Goal: Transaction & Acquisition: Book appointment/travel/reservation

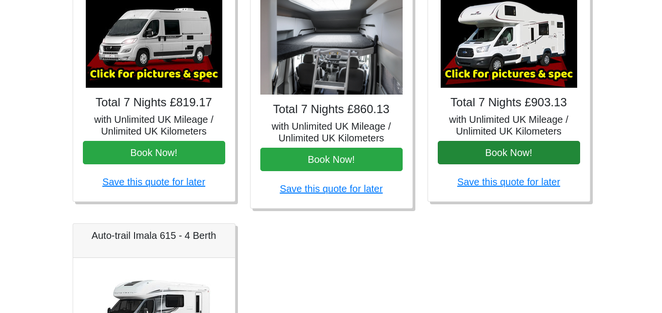
scroll to position [465, 0]
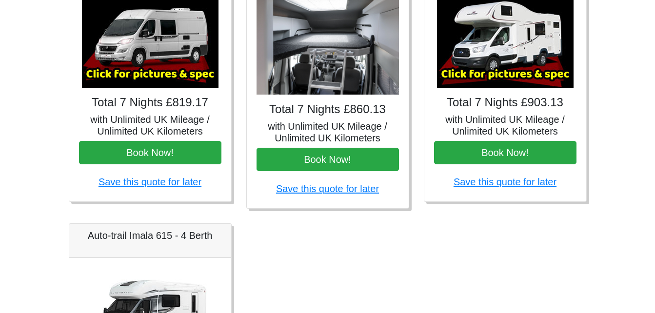
click at [488, 65] on img at bounding box center [505, 44] width 136 height 88
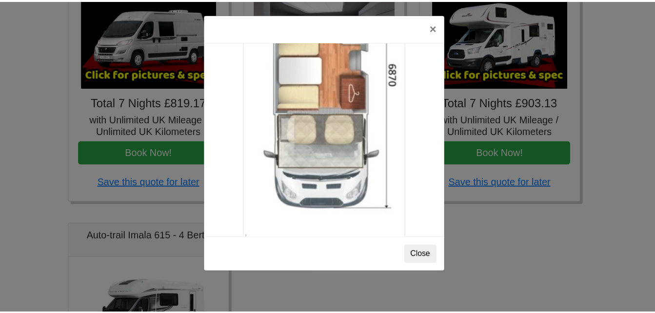
scroll to position [1719, 0]
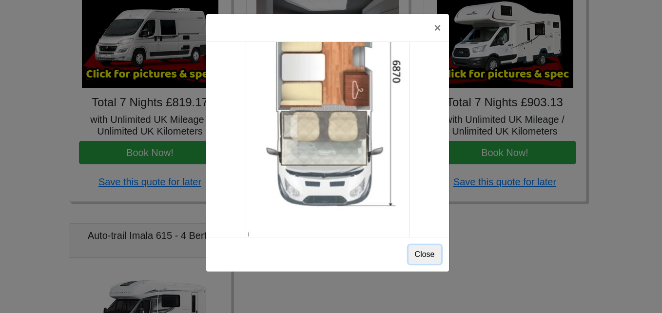
click at [427, 256] on button "Close" at bounding box center [424, 254] width 33 height 19
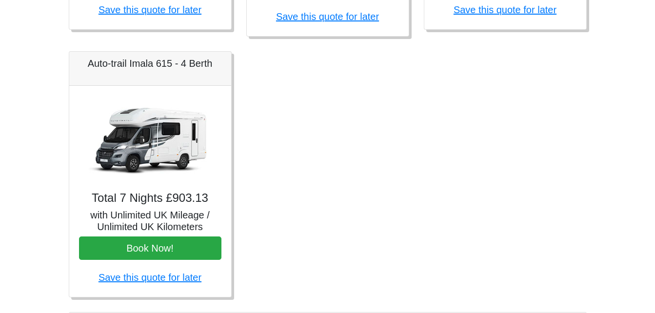
scroll to position [660, 0]
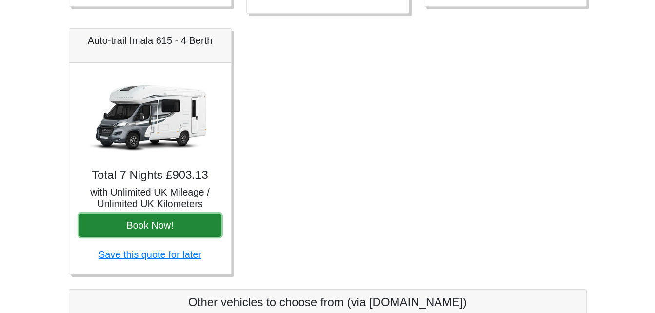
click at [166, 222] on button "Book Now!" at bounding box center [150, 224] width 142 height 23
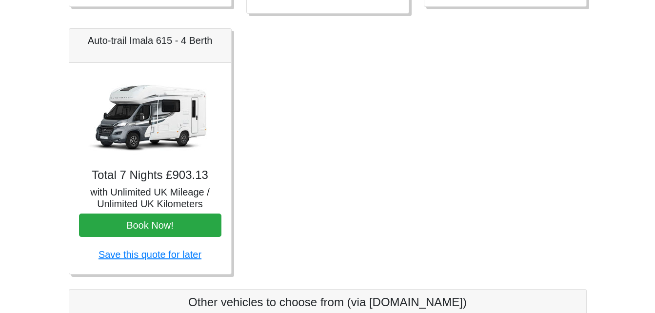
click at [149, 117] on img at bounding box center [150, 117] width 136 height 88
click at [135, 42] on h5 "Auto-trail Imala 615 - 4 Berth" at bounding box center [150, 41] width 142 height 12
click at [153, 186] on h5 "with Unlimited UK Mileage / Unlimited UK Kilometers" at bounding box center [150, 197] width 142 height 23
click at [152, 252] on link "Save this quote for later" at bounding box center [149, 254] width 103 height 11
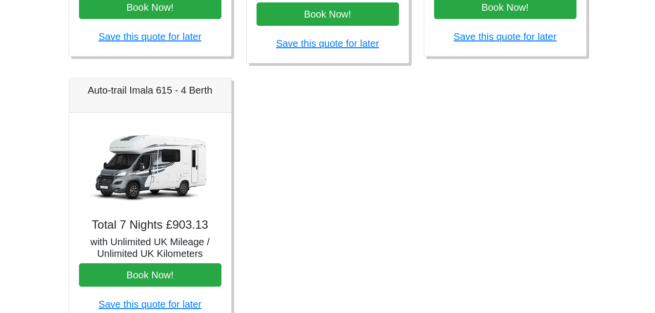
scroll to position [612, 0]
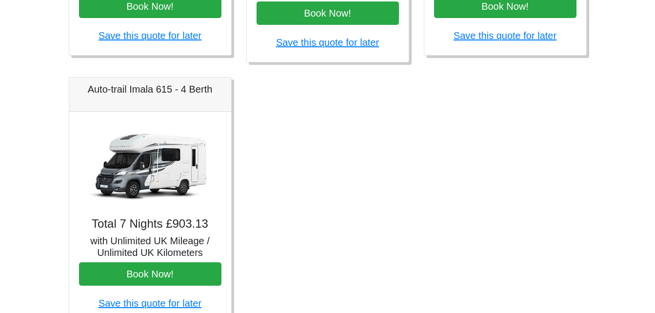
click at [145, 171] on img at bounding box center [150, 165] width 136 height 88
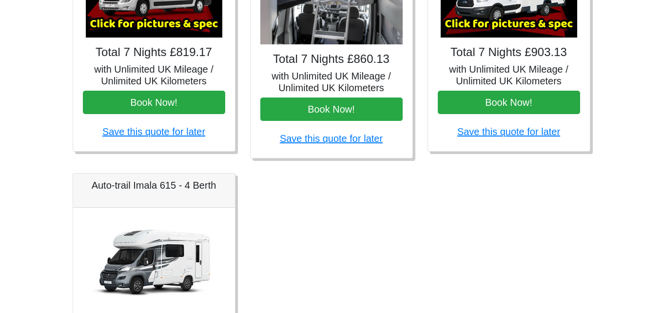
scroll to position [368, 0]
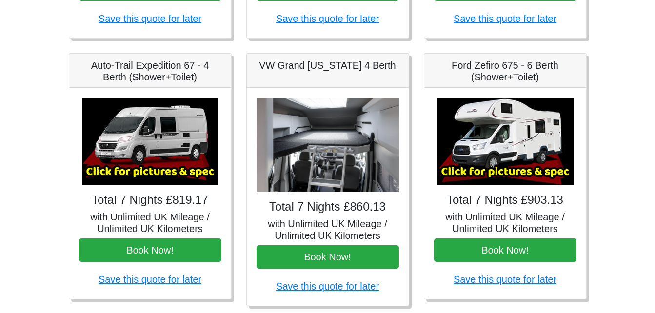
click at [503, 139] on img at bounding box center [505, 141] width 136 height 88
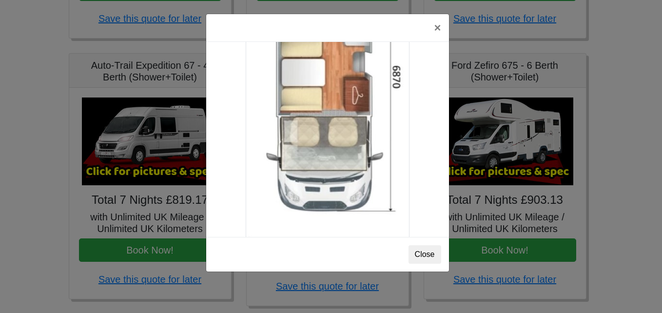
scroll to position [1719, 0]
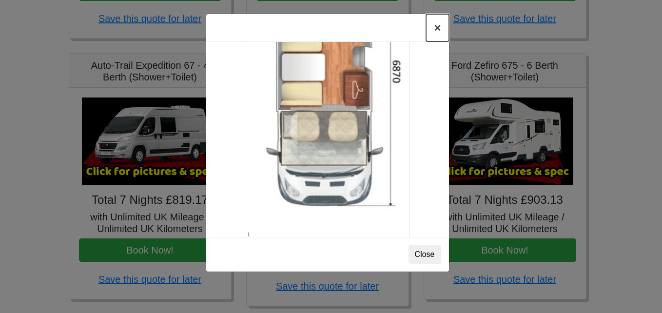
click at [436, 25] on button "×" at bounding box center [437, 27] width 22 height 27
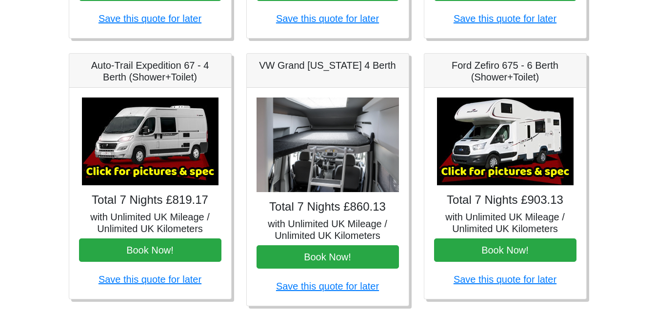
click at [322, 133] on img at bounding box center [327, 144] width 142 height 95
click at [151, 146] on img at bounding box center [150, 141] width 136 height 88
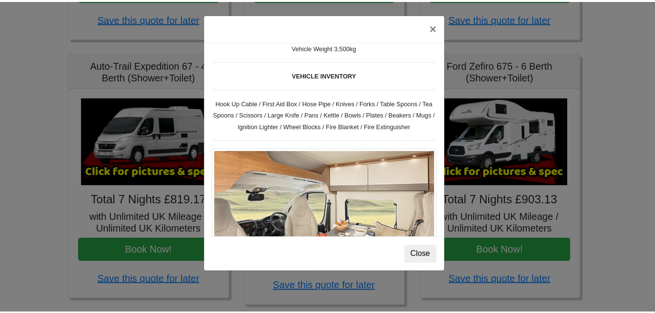
scroll to position [345, 0]
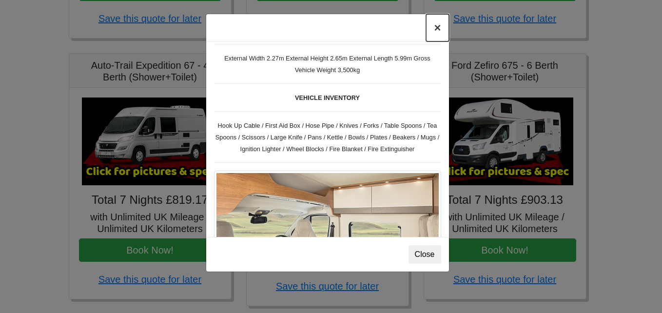
click at [439, 28] on button "×" at bounding box center [437, 27] width 22 height 27
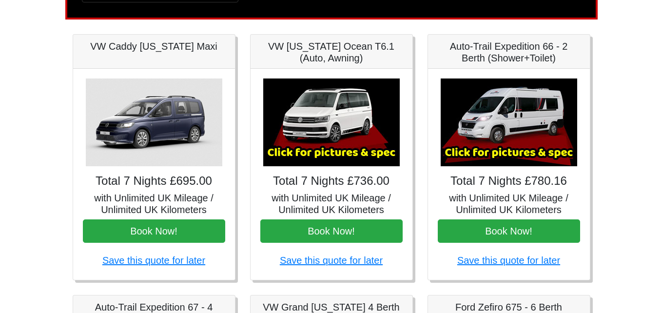
scroll to position [124, 0]
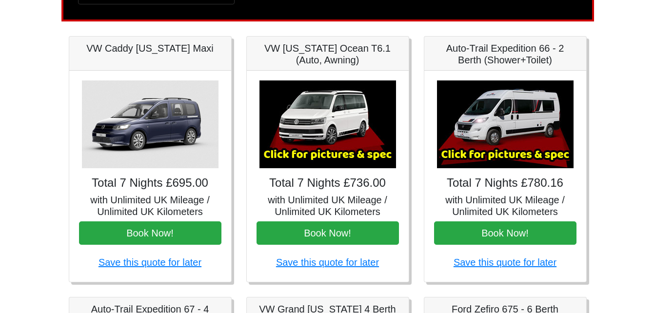
click at [485, 125] on img at bounding box center [505, 124] width 136 height 88
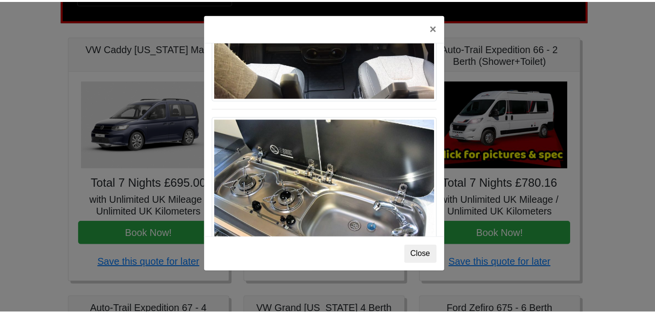
scroll to position [1014, 0]
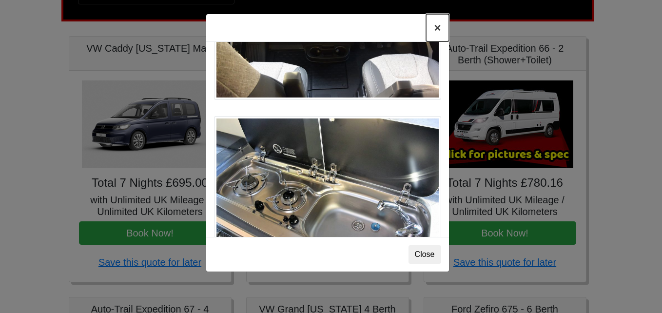
click at [439, 30] on button "×" at bounding box center [437, 27] width 22 height 27
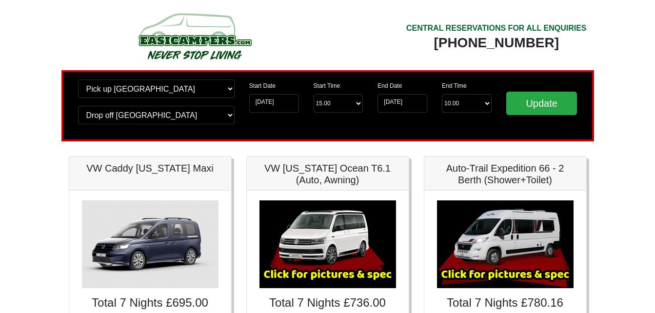
scroll to position [0, 0]
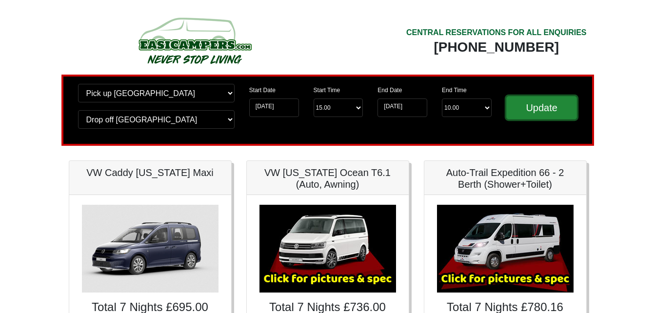
click at [523, 98] on input "Update" at bounding box center [541, 107] width 71 height 23
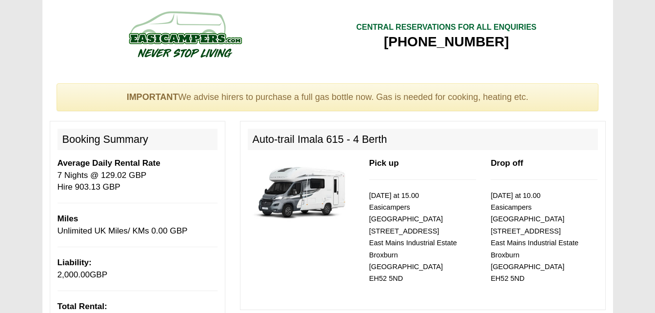
click at [304, 192] on img at bounding box center [301, 191] width 107 height 69
click at [307, 139] on h2 "Auto-trail Imala 615 - 4 Berth" at bounding box center [423, 139] width 350 height 21
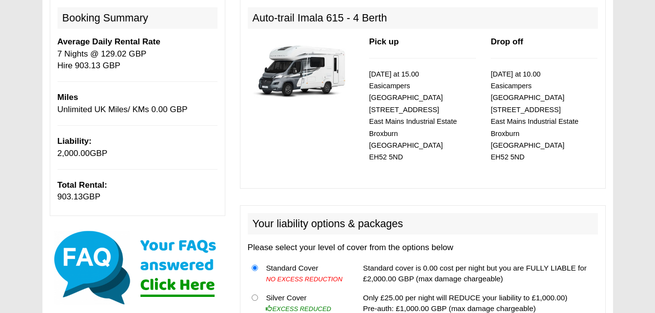
scroll to position [341, 0]
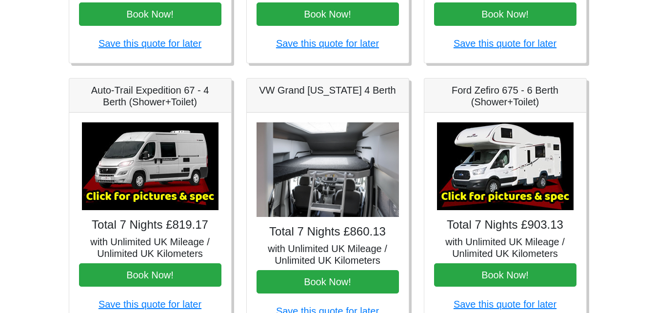
scroll to position [390, 0]
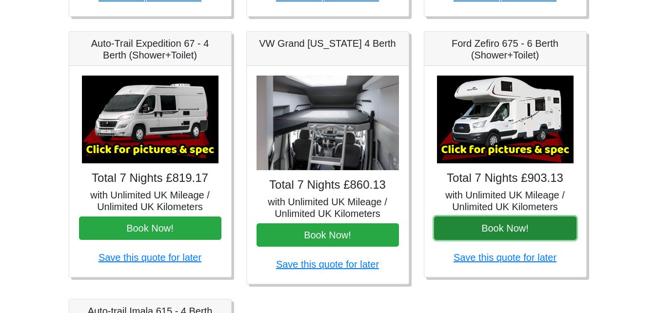
click at [491, 224] on button "Book Now!" at bounding box center [505, 227] width 142 height 23
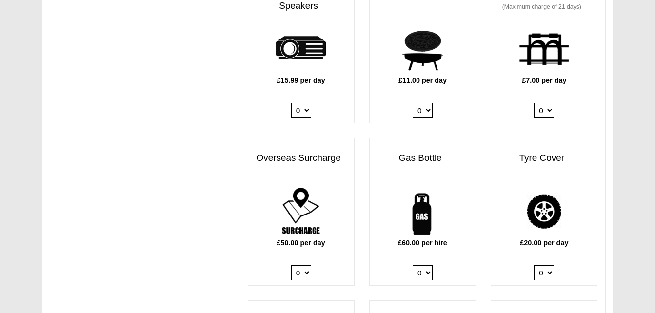
scroll to position [585, 0]
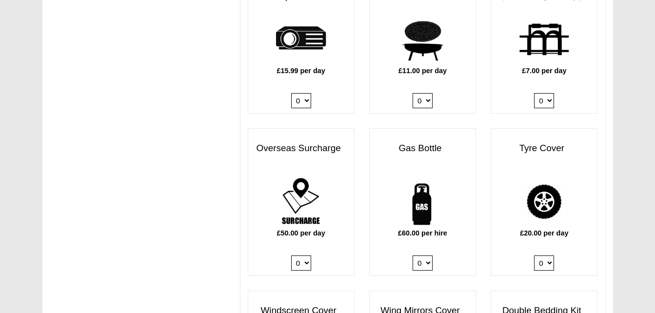
click at [428, 255] on select "0 1" at bounding box center [422, 262] width 20 height 15
select select "Gas Bottle x QTY 1 @ 60.00 GBP per hire."
click at [412, 255] on select "0 1" at bounding box center [422, 262] width 20 height 15
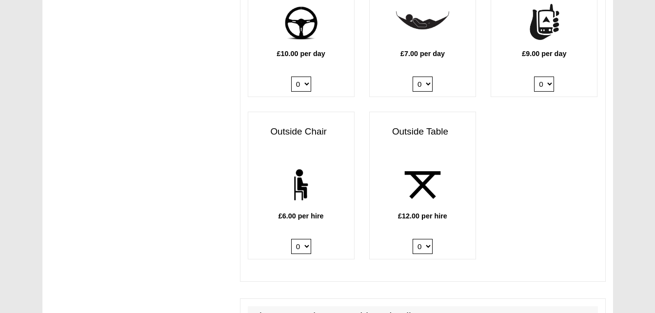
scroll to position [1413, 0]
click at [307, 238] on select "0 1 2 3 4 5 6" at bounding box center [301, 245] width 20 height 15
select select "Outside Chair x QTY 2 @ 6.00 GBP per hire."
click at [291, 238] on select "0 1 2 3 4 5 6" at bounding box center [301, 245] width 20 height 15
click at [429, 238] on select "0 1 2" at bounding box center [422, 245] width 20 height 15
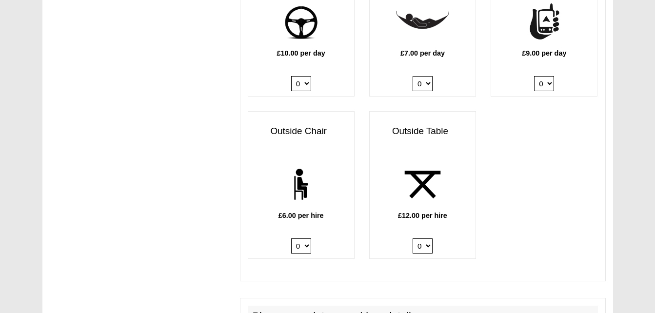
select select "Outside Table x QTY 1 @ 12.00 GBP per hire."
click at [412, 238] on select "0 1 2" at bounding box center [422, 245] width 20 height 15
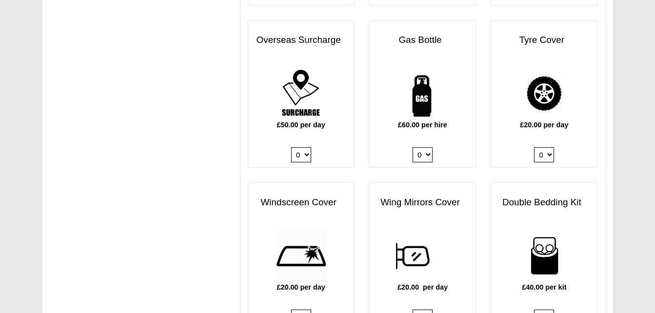
scroll to position [829, 0]
